Goal: Task Accomplishment & Management: Complete application form

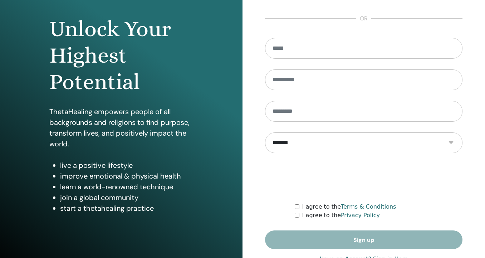
scroll to position [86, 0]
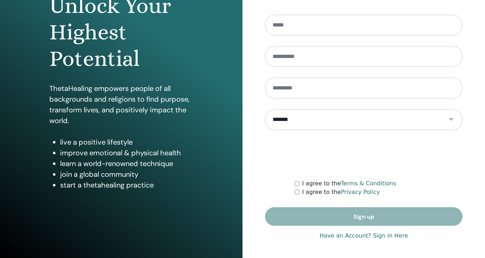
click at [394, 236] on link "Have an Account? Sign in Here" at bounding box center [364, 236] width 88 height 9
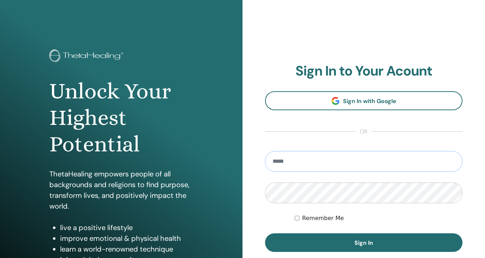
click at [280, 165] on input "email" at bounding box center [364, 161] width 198 height 21
type input "**********"
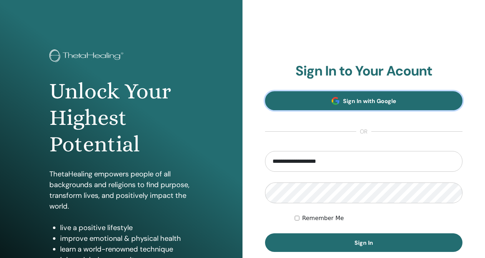
click at [377, 99] on span "Sign In with Google" at bounding box center [369, 101] width 53 height 8
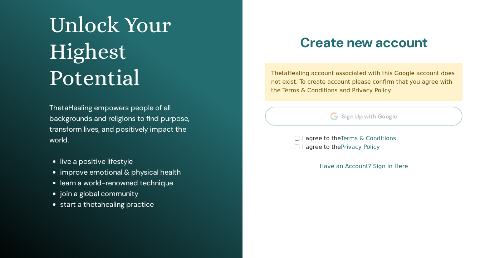
scroll to position [62, 0]
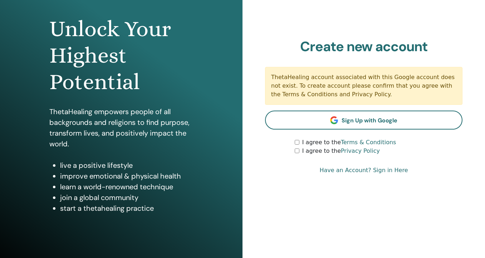
click at [401, 172] on link "Have an Account? Sign in Here" at bounding box center [364, 170] width 88 height 9
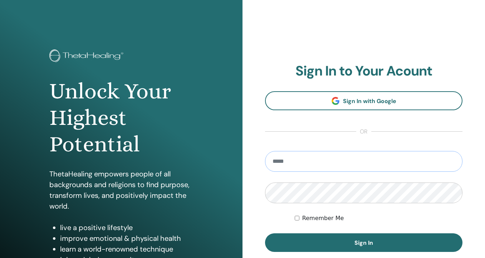
click at [310, 162] on input "email" at bounding box center [364, 161] width 198 height 21
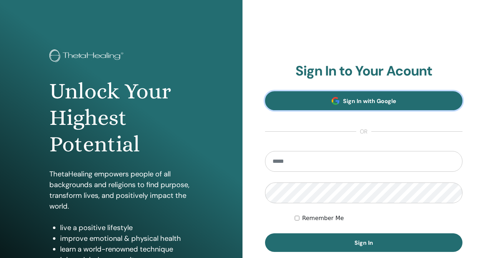
click at [348, 102] on span "Sign In with Google" at bounding box center [369, 101] width 53 height 8
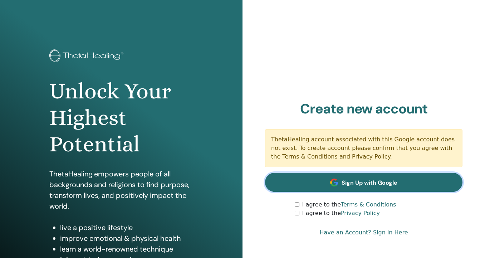
click at [363, 183] on span "Sign Up with Google" at bounding box center [370, 183] width 56 height 8
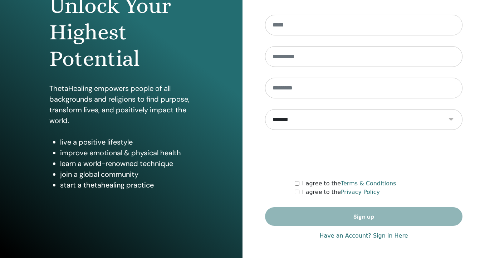
scroll to position [82, 0]
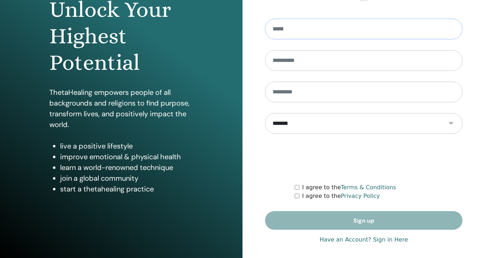
click at [294, 35] on input "email" at bounding box center [364, 29] width 198 height 21
type input "**********"
click at [287, 59] on input "text" at bounding box center [364, 60] width 198 height 21
type input "****"
click at [283, 92] on input "text" at bounding box center [364, 92] width 198 height 21
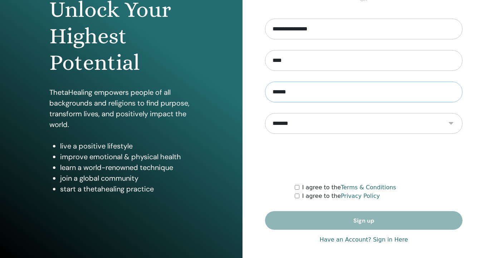
type input "******"
click at [276, 61] on input "****" at bounding box center [364, 60] width 198 height 21
type input "****"
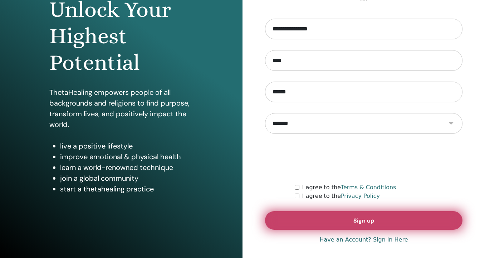
click at [347, 224] on button "Sign up" at bounding box center [364, 220] width 198 height 19
click at [373, 215] on button "Sign up" at bounding box center [364, 220] width 198 height 19
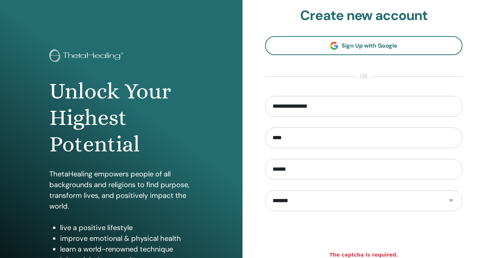
scroll to position [86, 0]
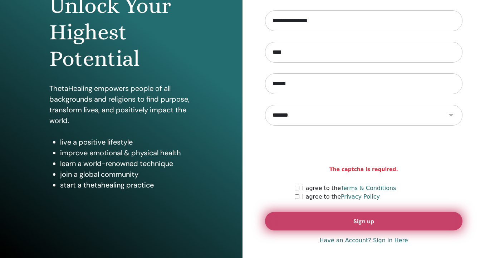
click at [367, 222] on span "Sign up" at bounding box center [364, 222] width 21 height 8
click at [339, 224] on button "Sign up" at bounding box center [364, 221] width 198 height 19
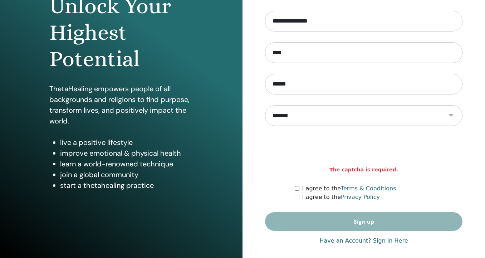
scroll to position [86, 0]
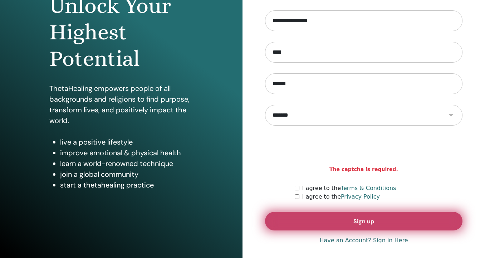
click at [300, 221] on button "Sign up" at bounding box center [364, 221] width 198 height 19
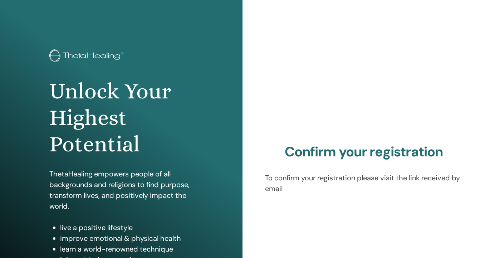
click at [285, 69] on div "Confirm your registration To confirm your registration please visit the link re…" at bounding box center [364, 172] width 243 height 344
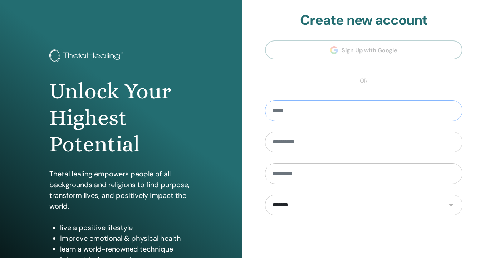
click at [290, 108] on input "email" at bounding box center [364, 110] width 198 height 21
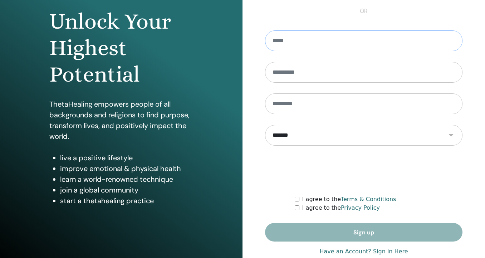
scroll to position [86, 0]
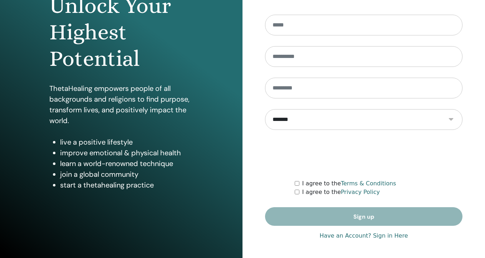
click at [388, 240] on link "Have an Account? Sign in Here" at bounding box center [364, 236] width 88 height 9
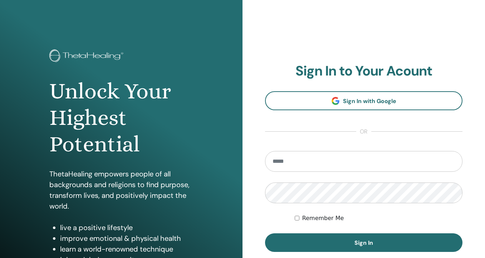
click at [388, 240] on button "Sign In" at bounding box center [364, 242] width 198 height 19
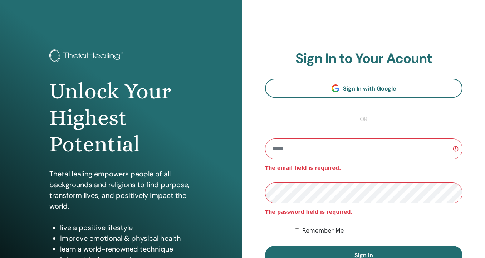
click at [291, 131] on section "Sign In to Your Acount Sign In with Google or The email field is required. The …" at bounding box center [364, 157] width 198 height 214
click at [293, 146] on input "email" at bounding box center [364, 149] width 198 height 21
click at [324, 157] on input "email" at bounding box center [364, 149] width 198 height 21
type input "**********"
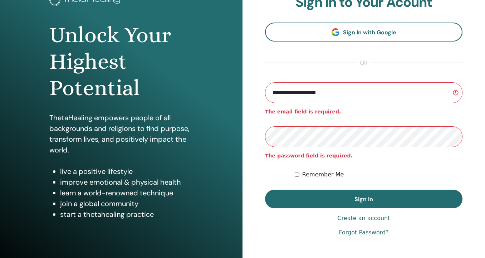
scroll to position [62, 0]
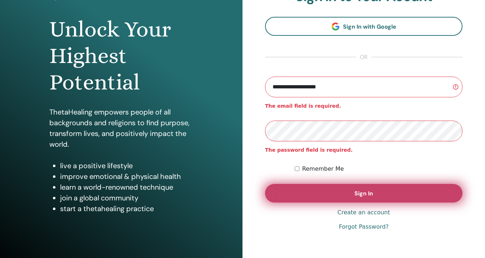
click at [345, 191] on button "Sign In" at bounding box center [364, 193] width 198 height 19
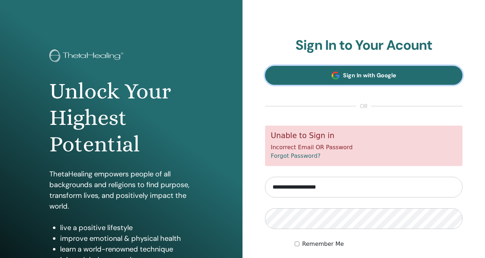
click at [297, 77] on link "Sign In with Google" at bounding box center [364, 75] width 198 height 19
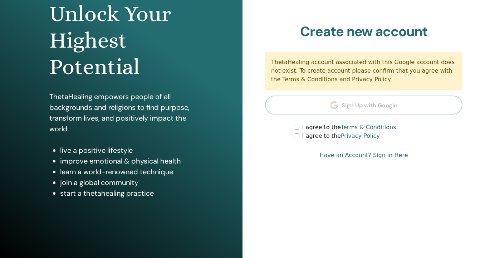
scroll to position [79, 0]
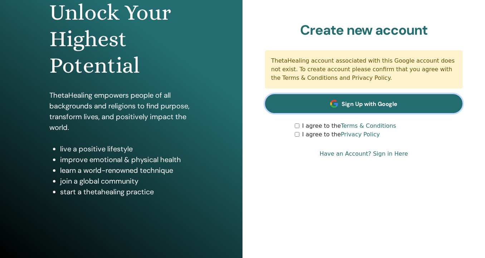
click at [292, 98] on link "Sign Up with Google" at bounding box center [364, 103] width 198 height 19
